Goal: Check status: Check status

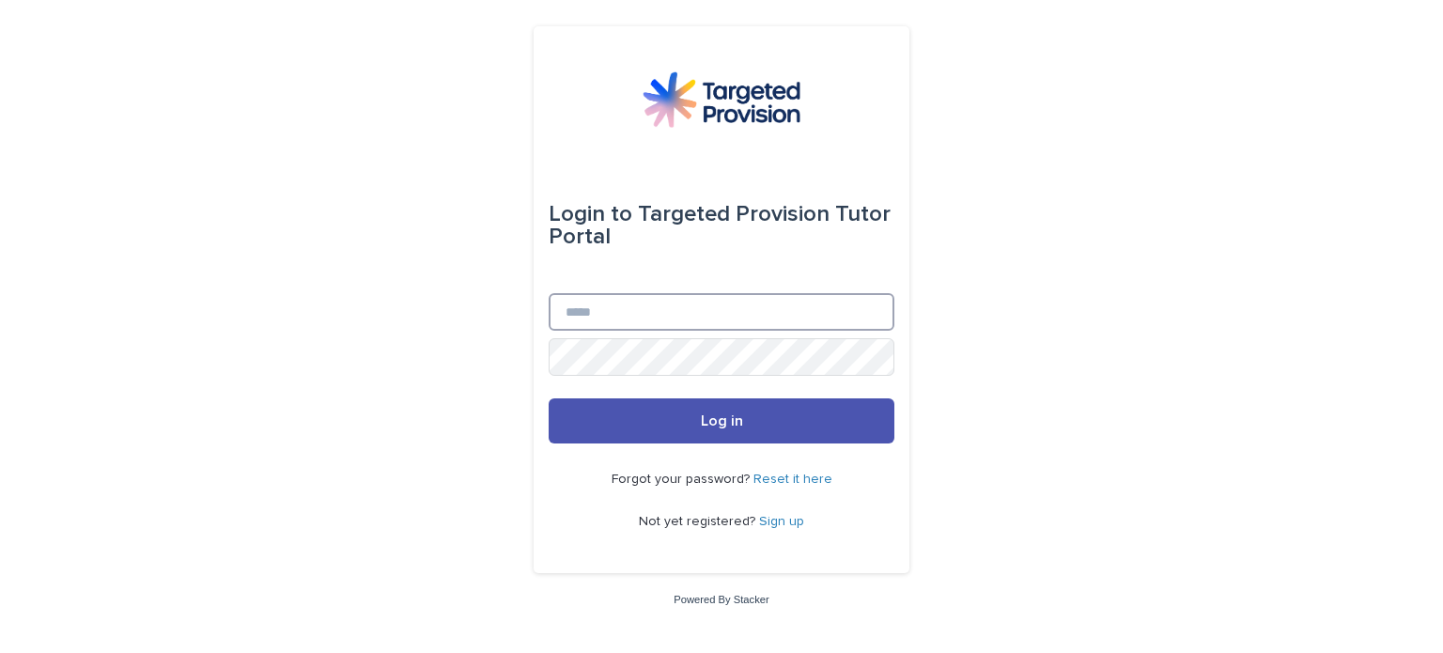
click at [613, 307] on input "Email" at bounding box center [722, 312] width 346 height 38
type input "**********"
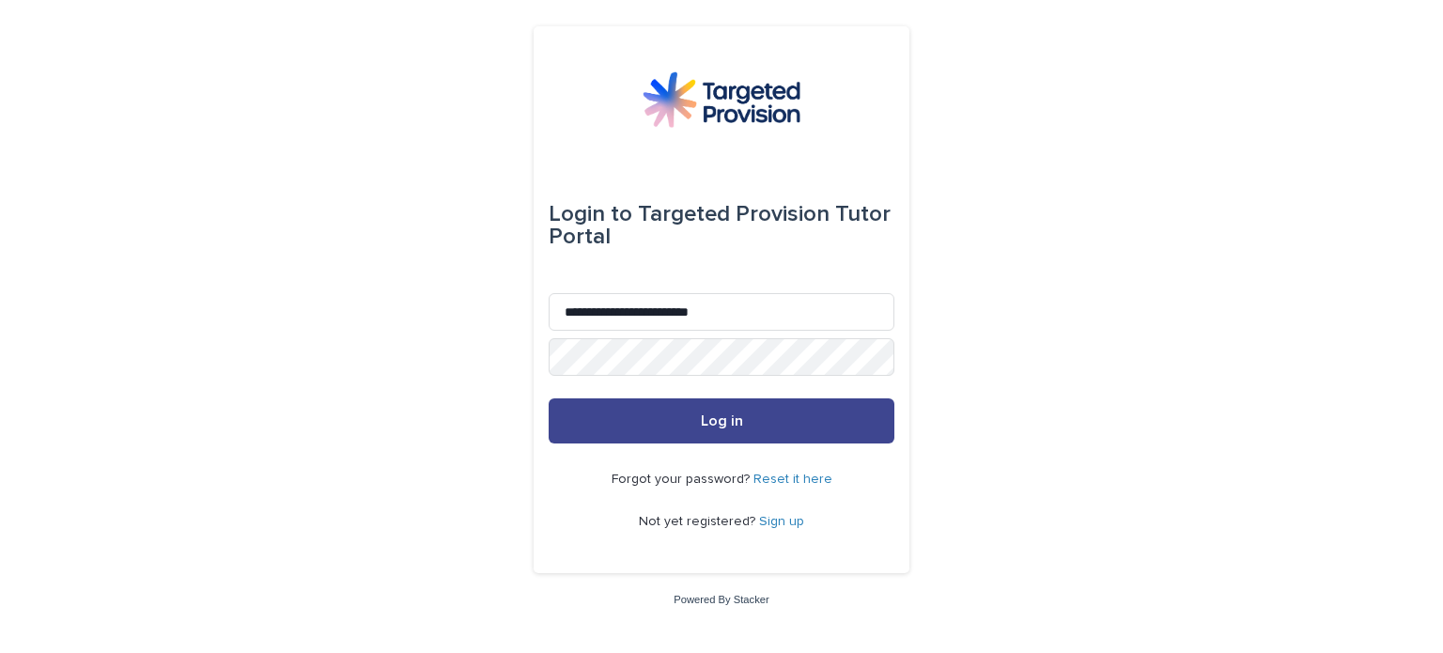
click at [632, 416] on button "Log in" at bounding box center [722, 420] width 346 height 45
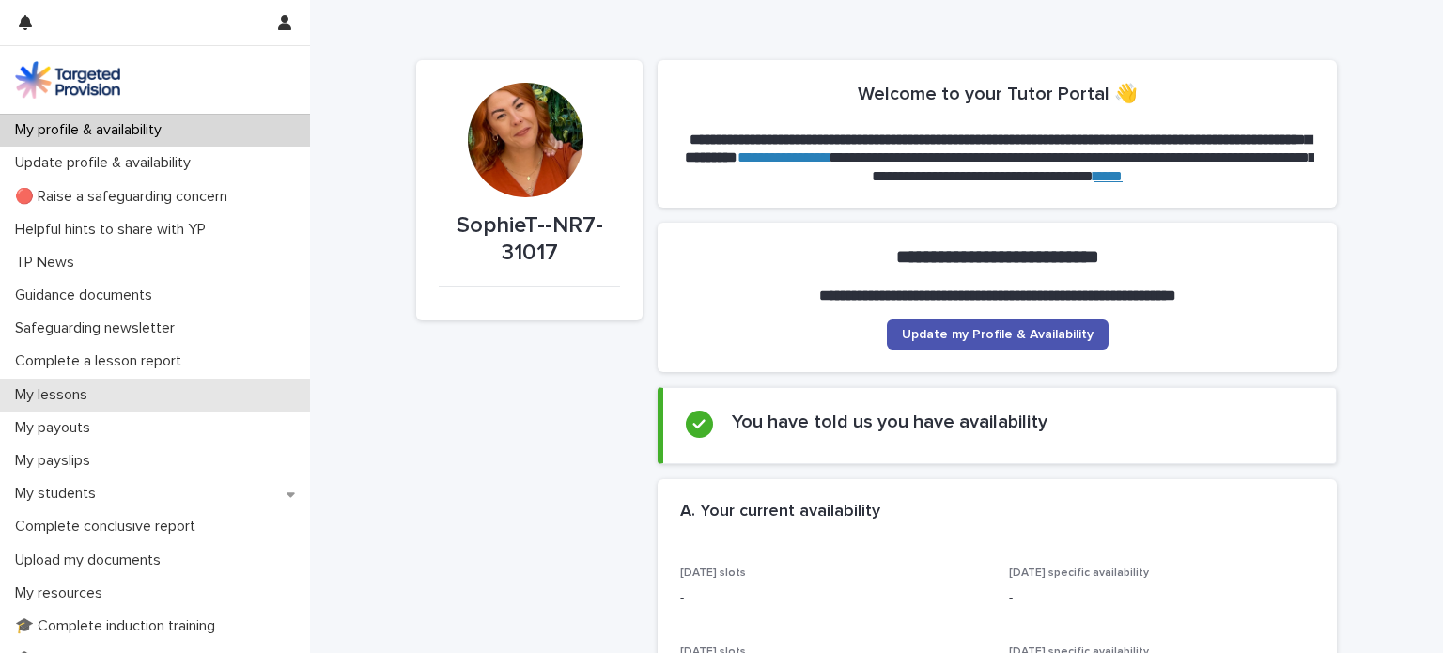
click at [51, 391] on p "My lessons" at bounding box center [55, 395] width 95 height 18
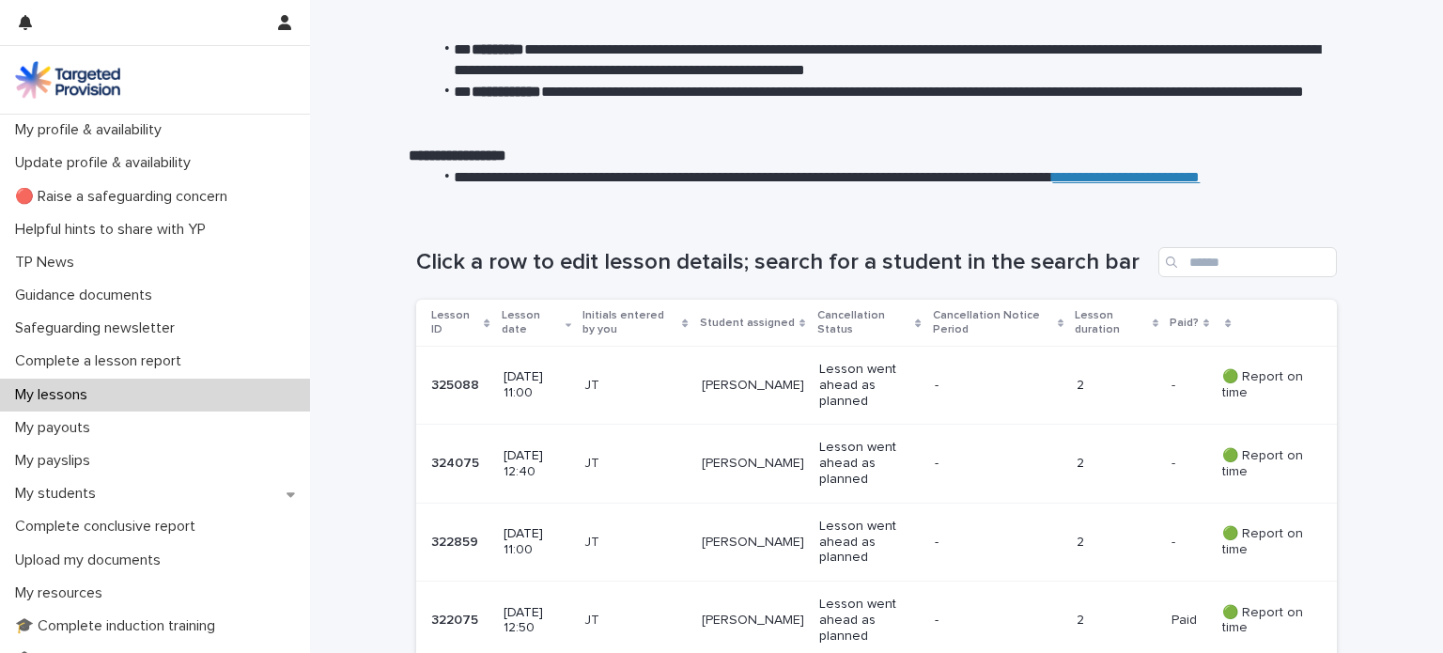
scroll to position [123, 0]
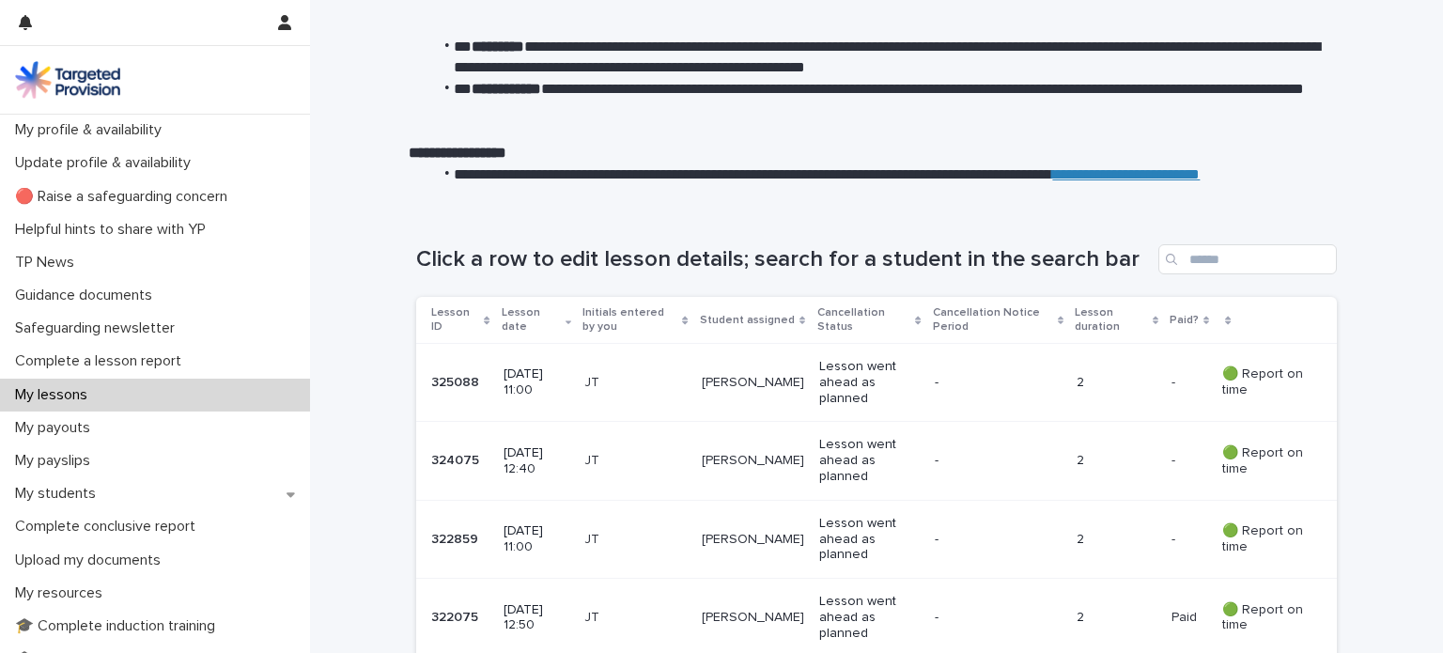
click at [845, 406] on div "Lesson went ahead as planned" at bounding box center [869, 382] width 101 height 62
